Goal: Task Accomplishment & Management: Complete application form

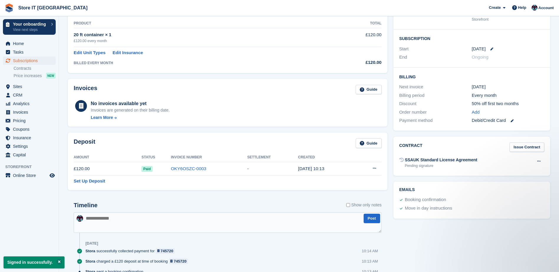
scroll to position [118, 0]
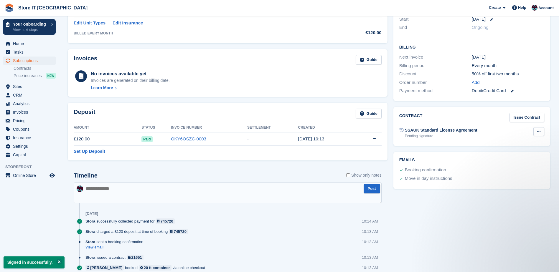
click at [541, 134] on button at bounding box center [539, 131] width 11 height 9
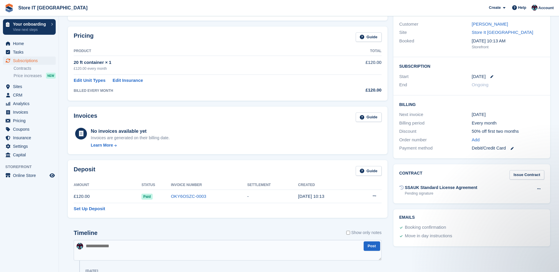
scroll to position [0, 0]
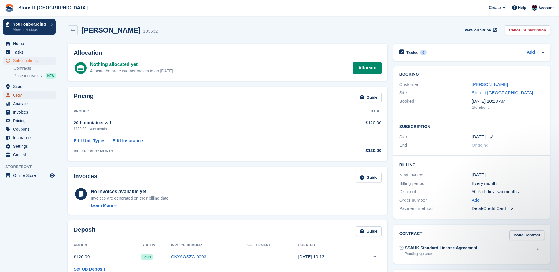
click at [19, 97] on span "CRM" at bounding box center [30, 95] width 35 height 8
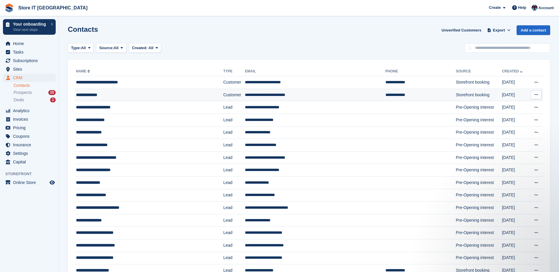
click at [110, 93] on div "**********" at bounding box center [136, 95] width 121 height 6
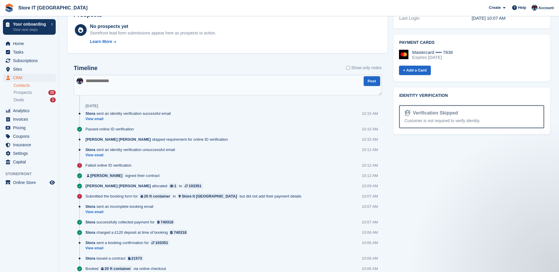
scroll to position [265, 0]
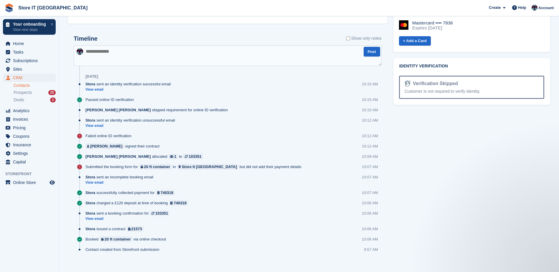
click at [132, 148] on div "John Horsburgh signed their contract" at bounding box center [124, 147] width 77 height 6
click at [103, 148] on div "John Horsburgh" at bounding box center [106, 147] width 32 height 6
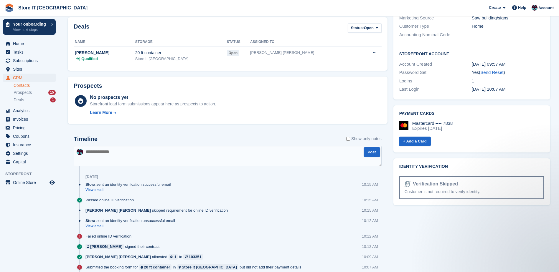
scroll to position [177, 0]
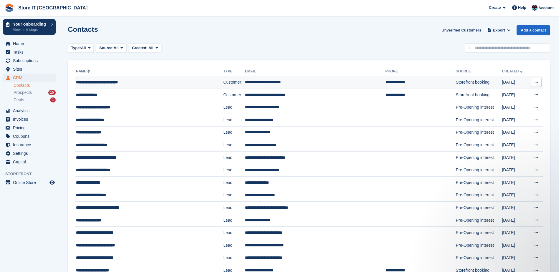
click at [105, 85] on div "**********" at bounding box center [136, 82] width 121 height 6
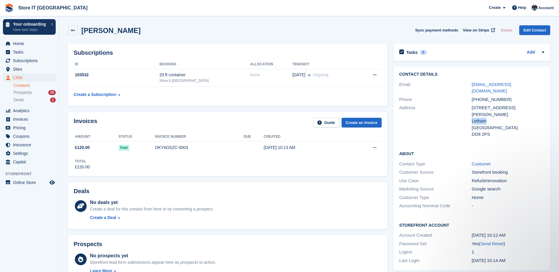
drag, startPoint x: 488, startPoint y: 107, endPoint x: 472, endPoint y: 107, distance: 16.2
click at [472, 118] on div "Letham" at bounding box center [508, 121] width 73 height 7
click at [25, 80] on span "CRM" at bounding box center [30, 78] width 35 height 8
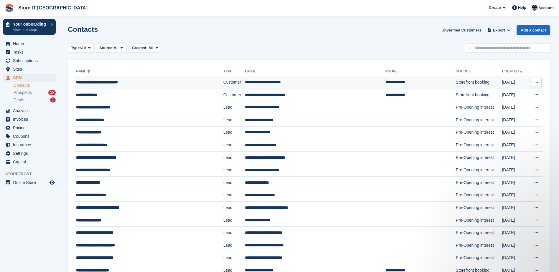
click at [324, 80] on td "**********" at bounding box center [315, 82] width 140 height 13
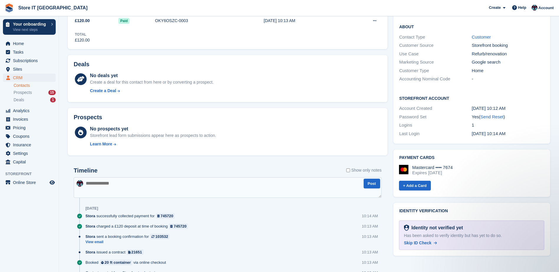
scroll to position [39, 0]
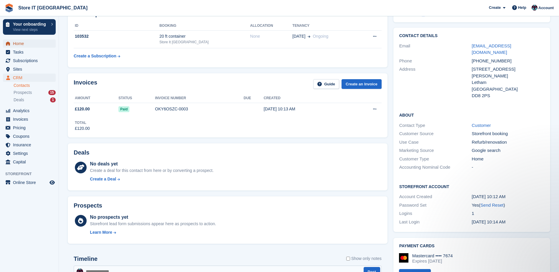
click at [27, 45] on span "Home" at bounding box center [30, 44] width 35 height 8
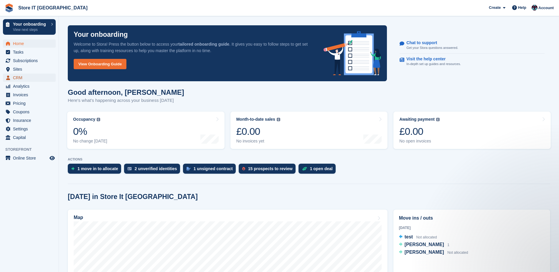
click at [21, 77] on span "CRM" at bounding box center [30, 78] width 35 height 8
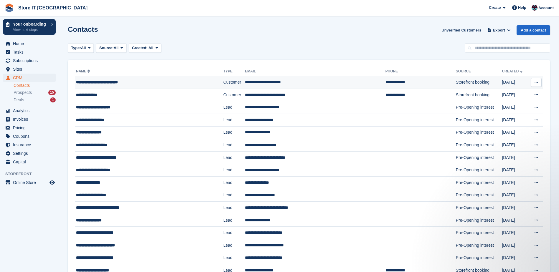
click at [537, 83] on icon at bounding box center [536, 82] width 3 height 4
click at [456, 82] on td "Storefront booking" at bounding box center [479, 82] width 46 height 13
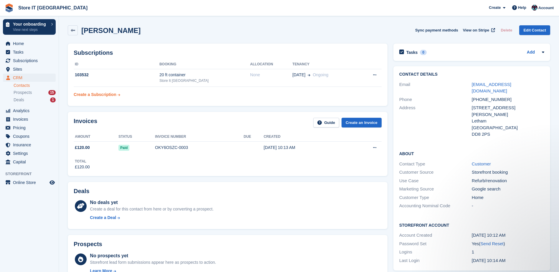
click at [85, 92] on div "Create a Subscription" at bounding box center [95, 95] width 43 height 6
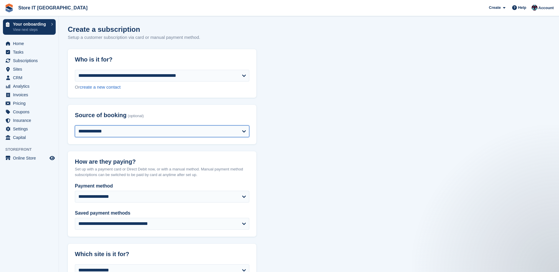
click at [151, 129] on select "**********" at bounding box center [162, 132] width 175 height 12
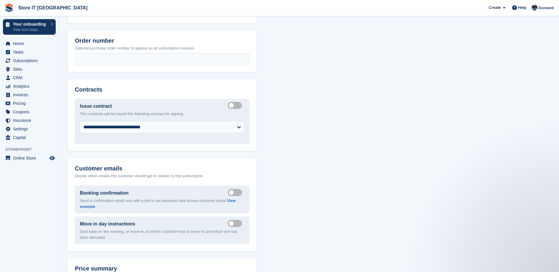
scroll to position [676, 0]
